Goal: Information Seeking & Learning: Learn about a topic

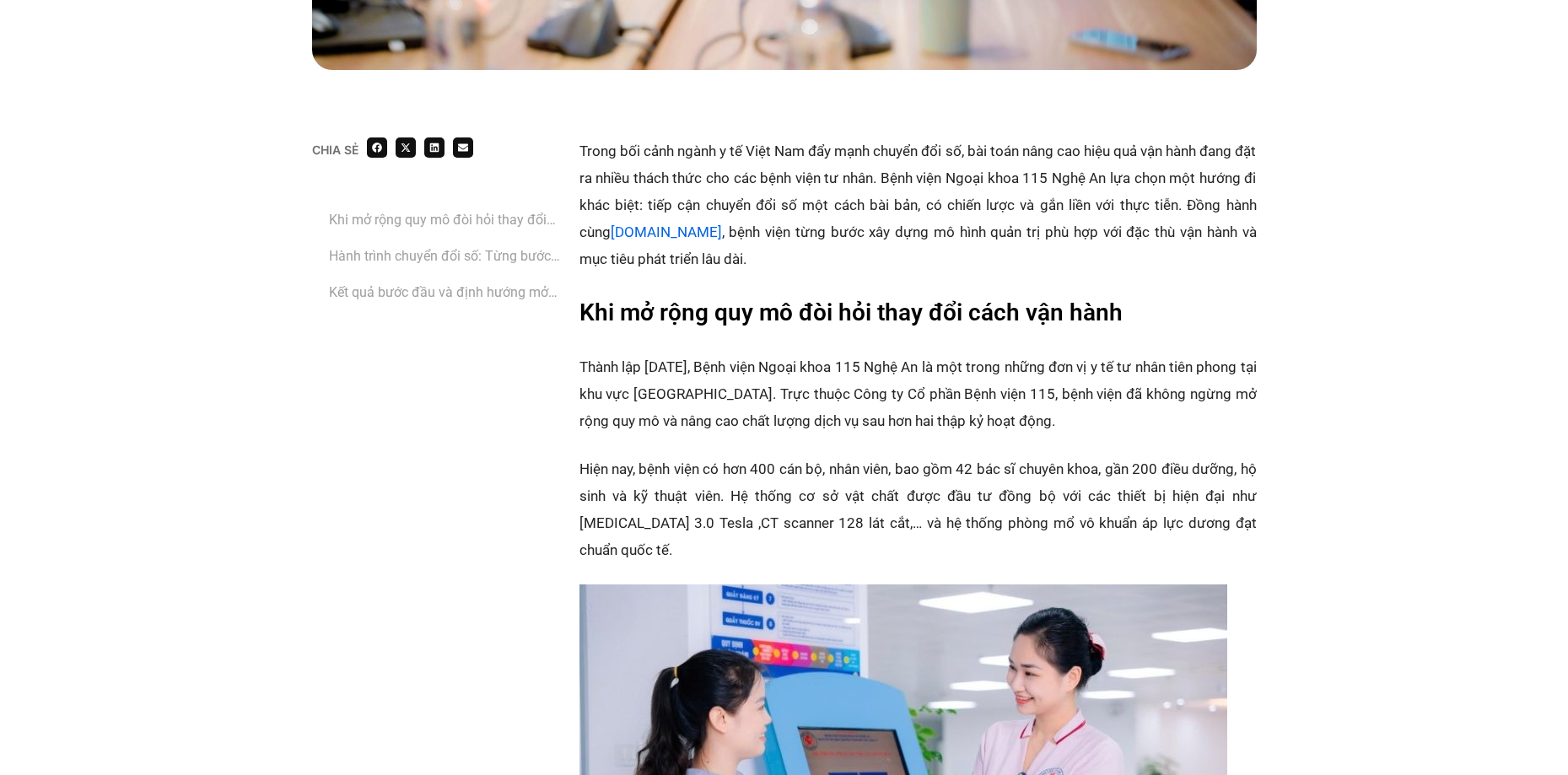
scroll to position [1264, 0]
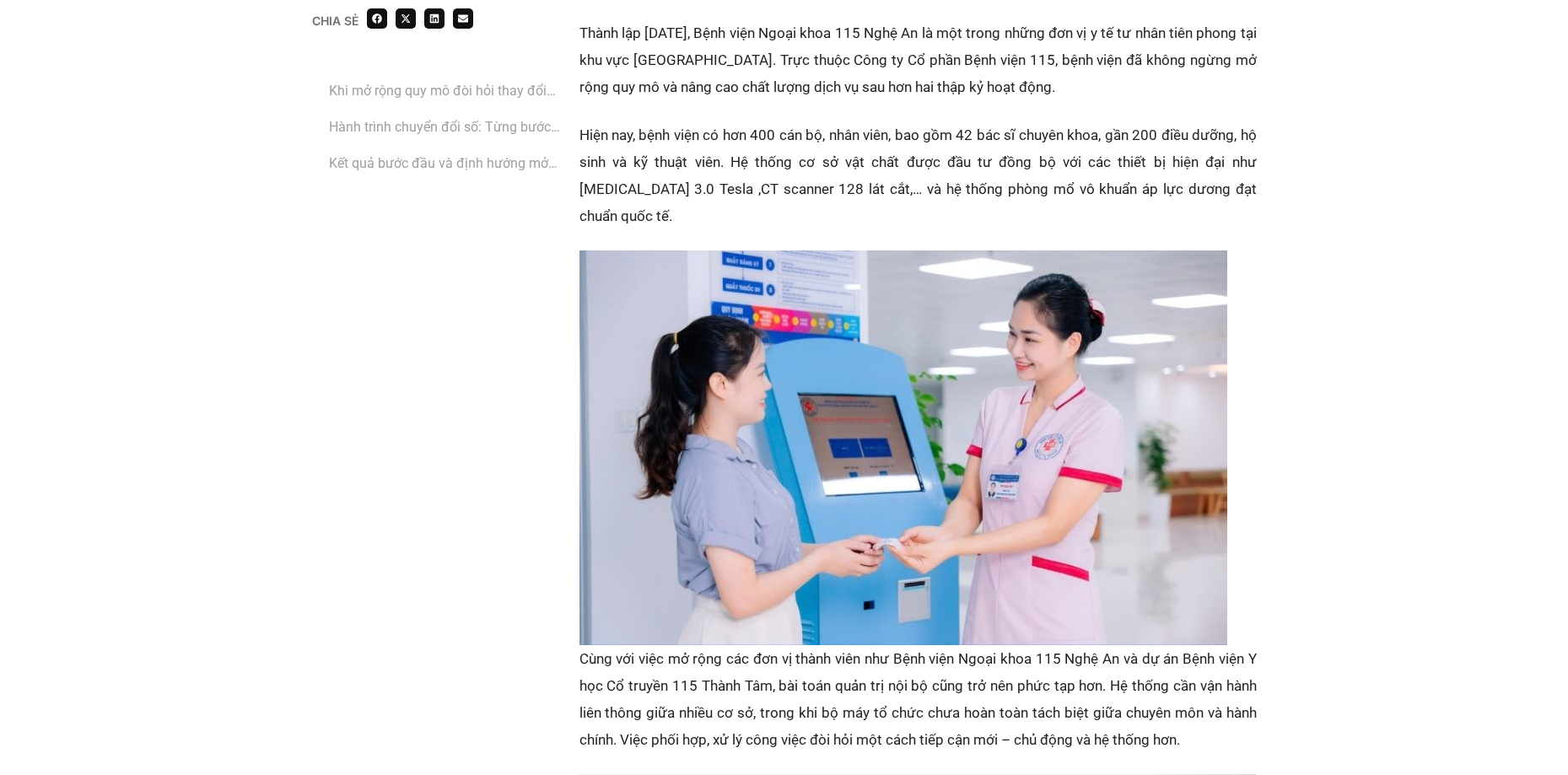
click at [445, 96] on link "Khi mở rộng quy mô đòi hỏi thay đổi cách vận hành" at bounding box center [446, 90] width 234 height 21
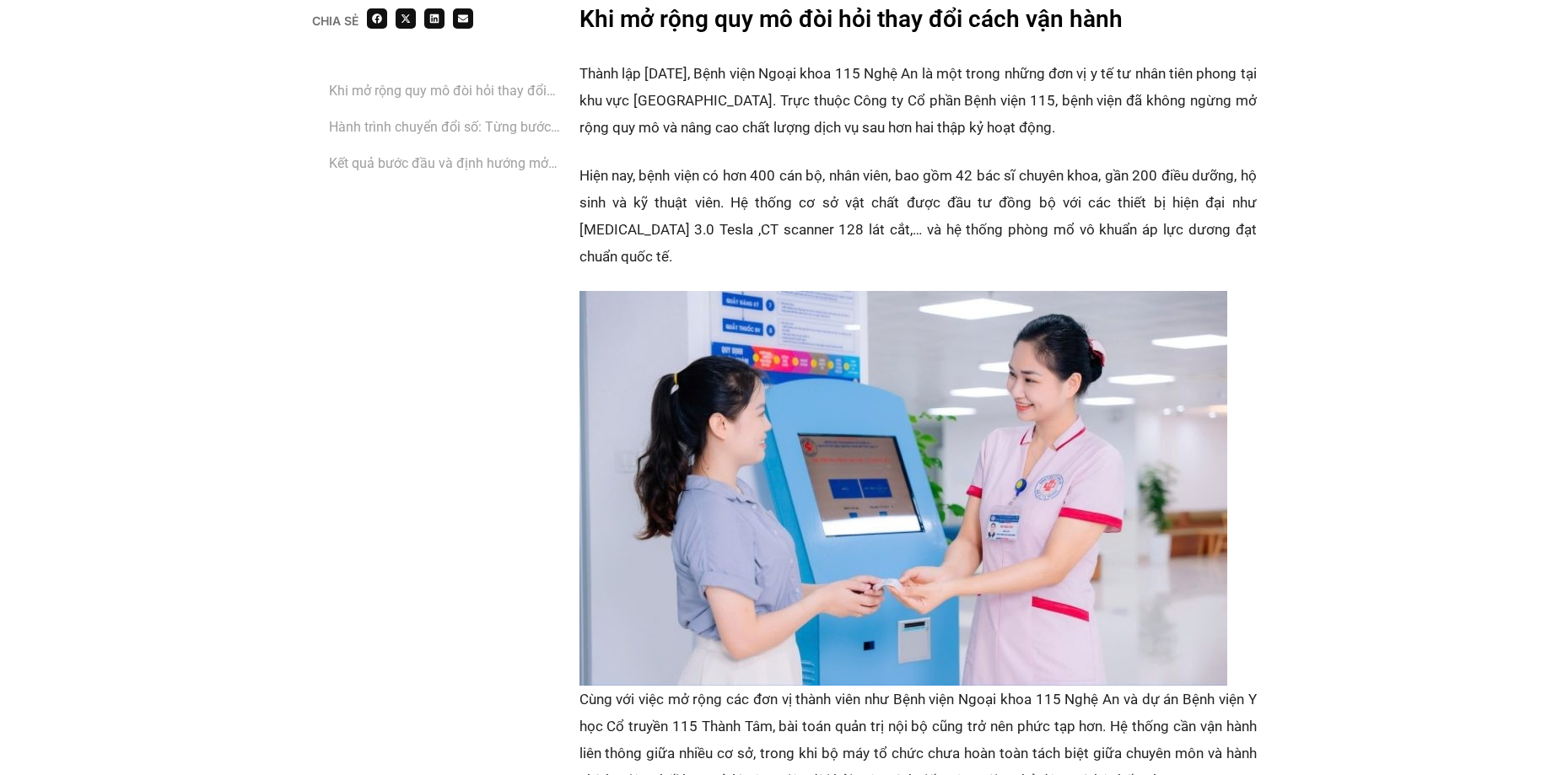
click at [465, 115] on li "‏Hành trình chuyển đổi số: Từng bước bài bản từ chiến lược đến thực thi cùng Ba…" at bounding box center [446, 126] width 234 height 30
click at [472, 127] on link "‏Hành trình chuyển đổi số: Từng bước bài bản từ chiến lược đến thực thi cùng Ba…" at bounding box center [446, 126] width 234 height 21
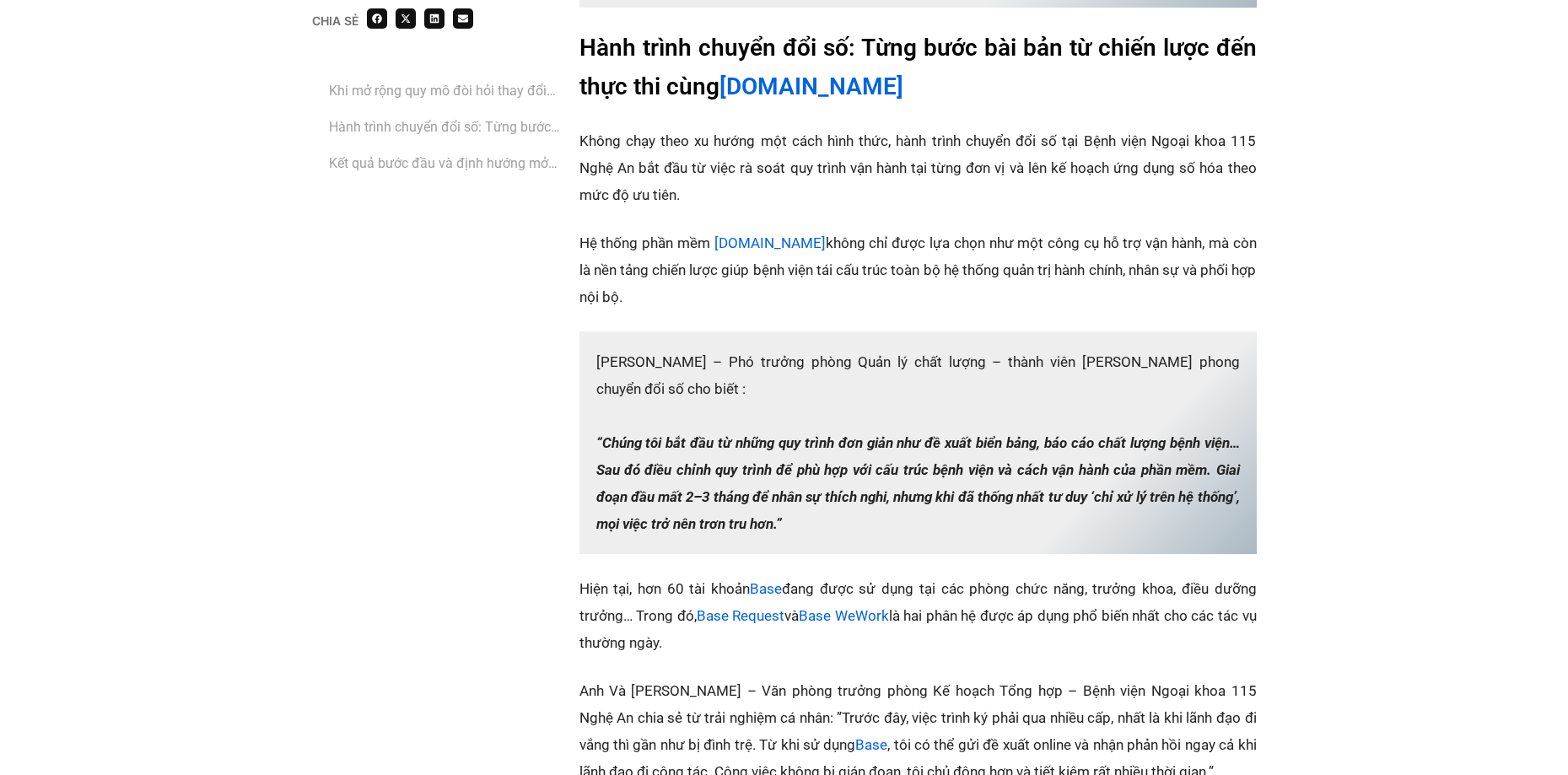
click at [474, 146] on ol "Khi mở rộng quy mô đòi hỏi thay đổi cách vận hành ‏Hành trình chuyển đổi số: Từ…" at bounding box center [446, 126] width 234 height 102
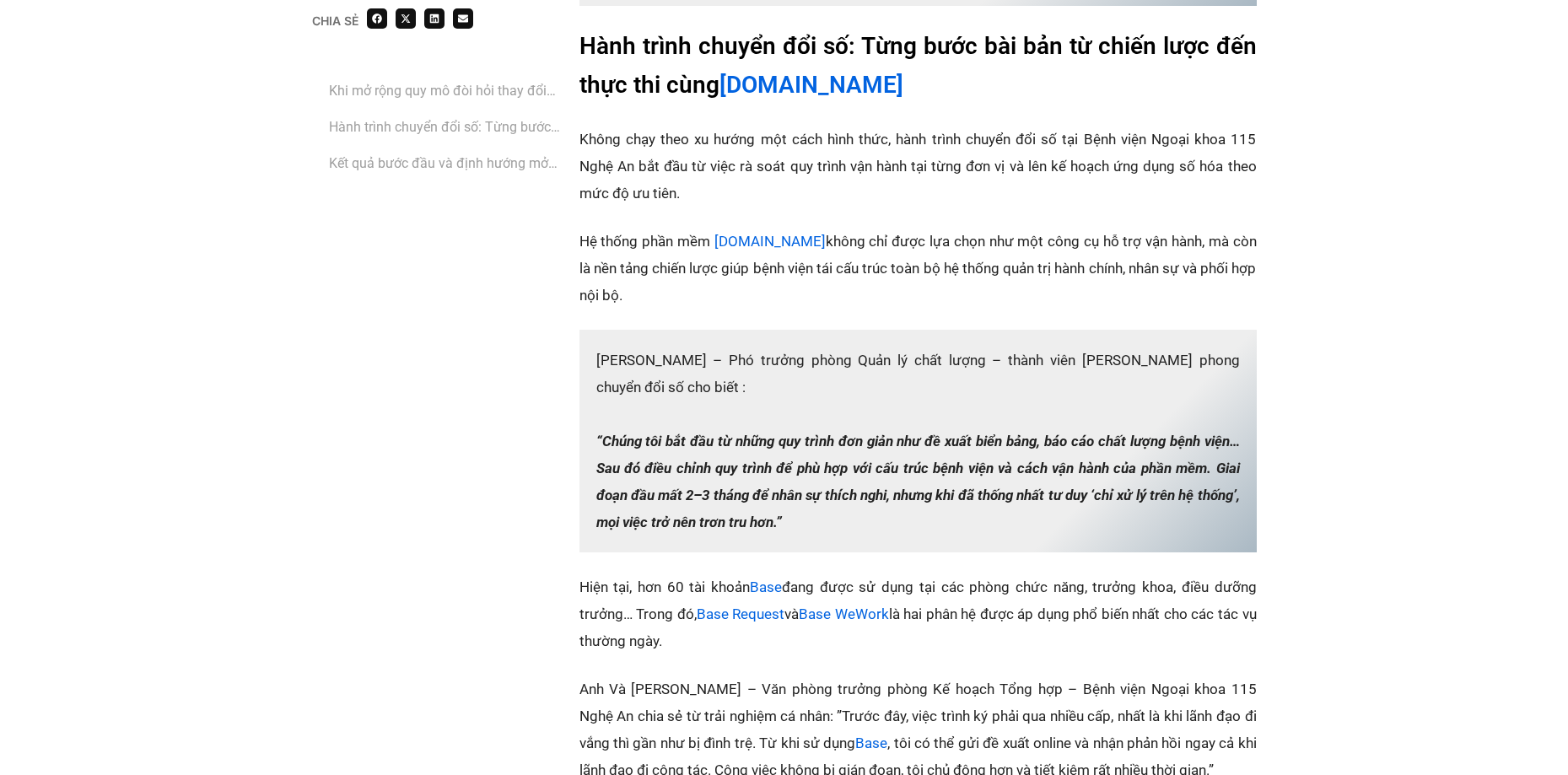
click at [493, 160] on link "‏Kết quả bước đầu và định hướng mở rộng chuyển đổi số" at bounding box center [446, 163] width 234 height 21
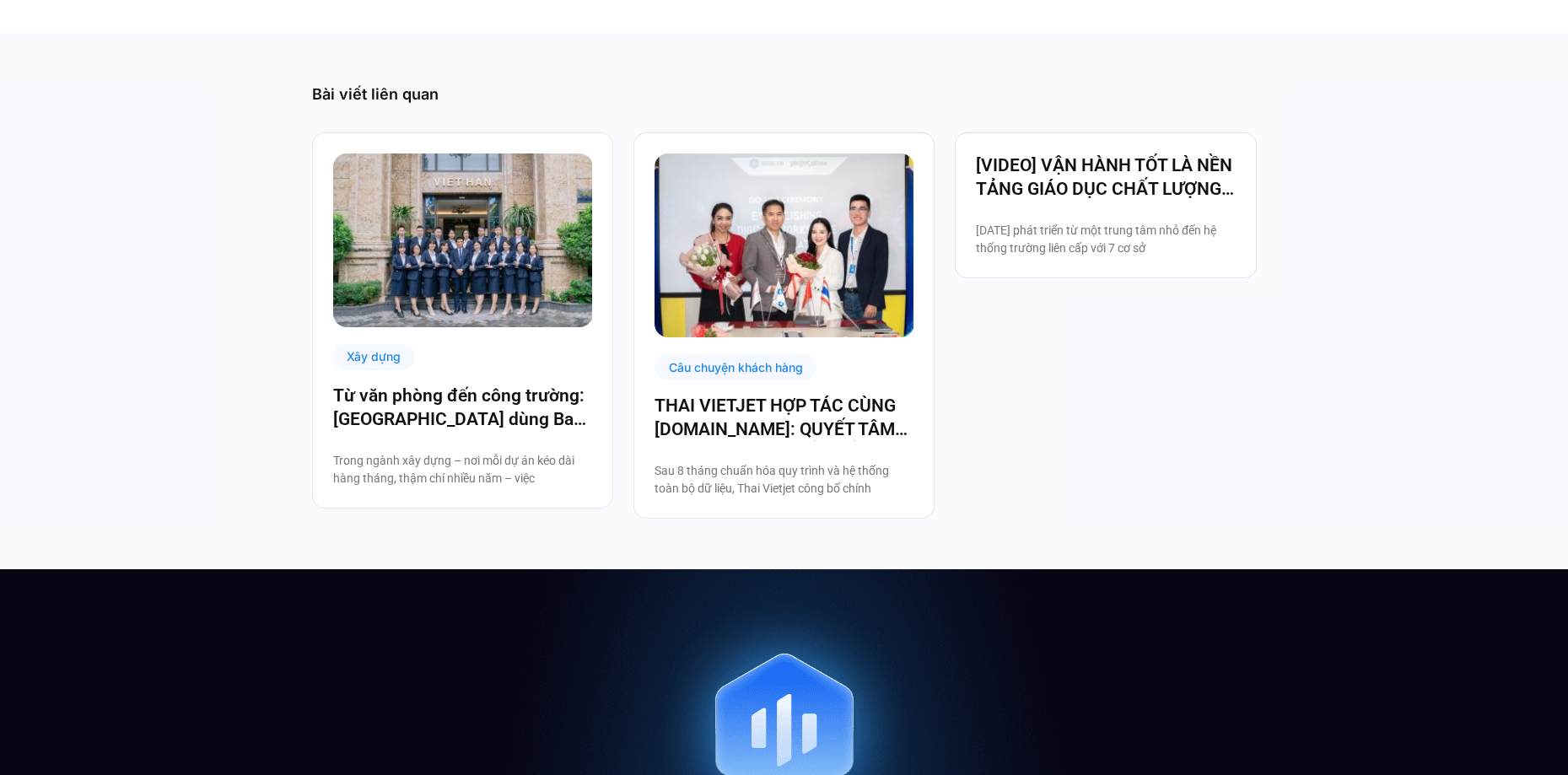
scroll to position [3228, 0]
